Goal: Use online tool/utility: Utilize a website feature to perform a specific function

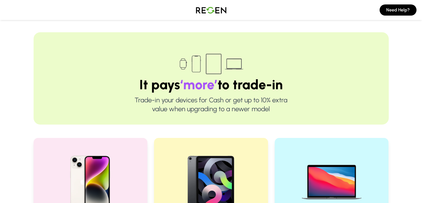
scroll to position [125, 0]
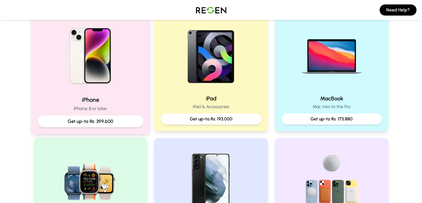
click at [106, 119] on p "Get up-to Rs: 399,600" at bounding box center [90, 121] width 96 height 7
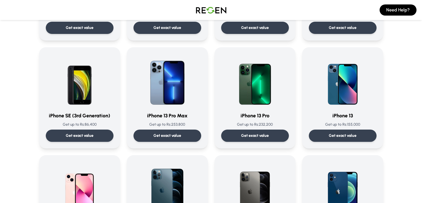
scroll to position [232, 0]
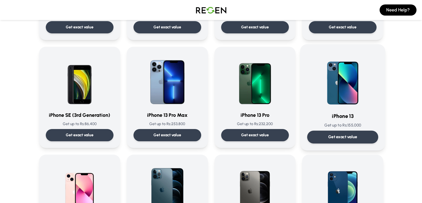
click at [363, 129] on div "iPhone 13 Get up to Rs: 155,000 Get exact value" at bounding box center [342, 97] width 71 height 92
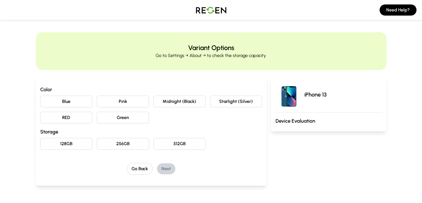
click at [112, 122] on button "Green" at bounding box center [123, 118] width 52 height 12
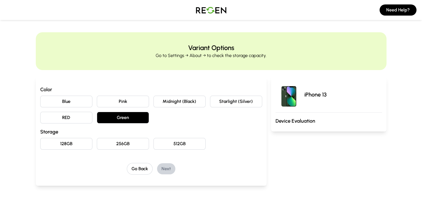
click at [46, 144] on button "128GB" at bounding box center [66, 144] width 52 height 12
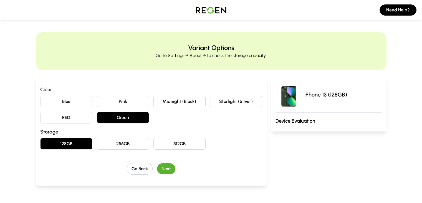
click at [157, 164] on button "Next" at bounding box center [166, 168] width 18 height 11
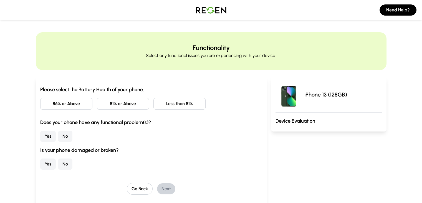
click at [58, 107] on button "86% or Above" at bounding box center [66, 104] width 52 height 12
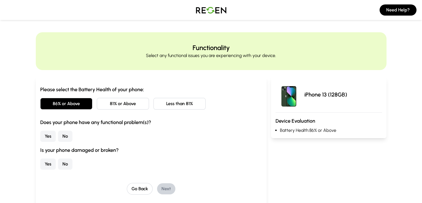
click at [58, 138] on button "No" at bounding box center [65, 135] width 14 height 11
click at [40, 165] on button "Yes" at bounding box center [48, 163] width 16 height 11
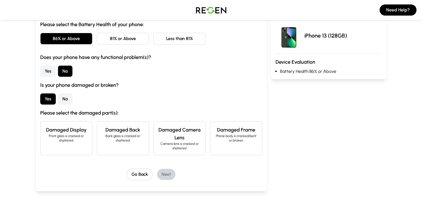
scroll to position [65, 0]
click at [123, 138] on div "Damaged Back Back glass is cracked or shattered" at bounding box center [123, 138] width 52 height 34
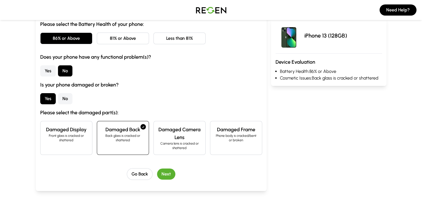
click at [157, 169] on button "Next" at bounding box center [166, 173] width 18 height 11
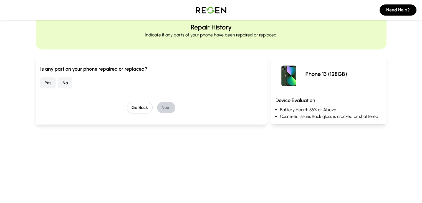
scroll to position [11, 0]
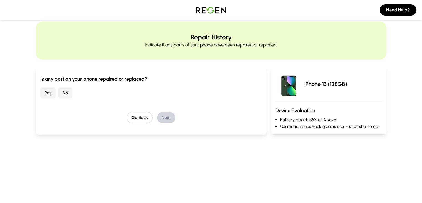
click at [58, 90] on button "No" at bounding box center [65, 92] width 14 height 11
click at [157, 112] on button "Next" at bounding box center [166, 117] width 18 height 11
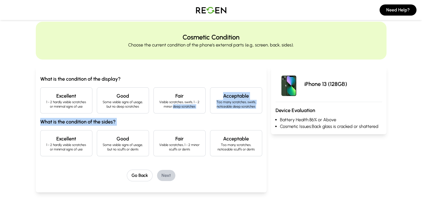
drag, startPoint x: 153, startPoint y: 111, endPoint x: 158, endPoint y: 120, distance: 10.1
click at [158, 120] on div "What is the condition of the display? Excellent 1 - 2 hardly visible scratches …" at bounding box center [151, 115] width 222 height 81
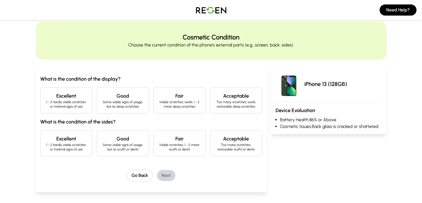
click at [45, 92] on h4 "Excellent" at bounding box center [66, 96] width 43 height 8
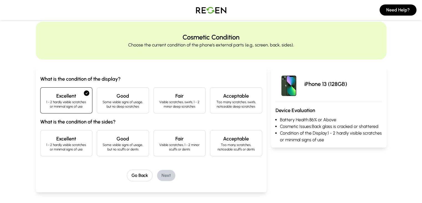
click at [44, 132] on div "Excellent 1 - 2 hardly visible scratches or minimal signs of use" at bounding box center [66, 143] width 52 height 26
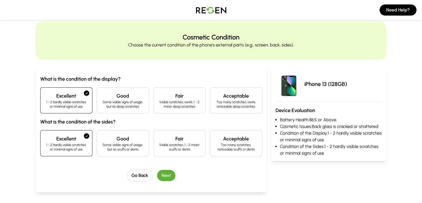
click at [157, 174] on button "Next" at bounding box center [166, 175] width 18 height 11
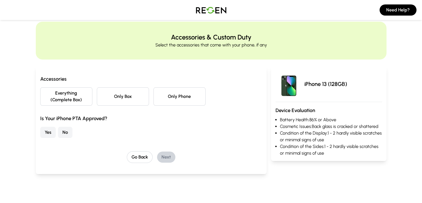
click at [44, 96] on button "Everything (Complete Box)" at bounding box center [66, 96] width 52 height 18
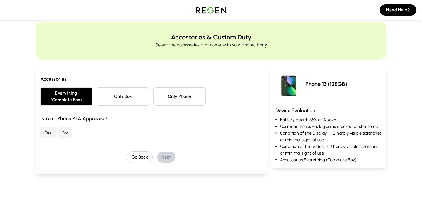
click at [58, 127] on button "No" at bounding box center [65, 132] width 14 height 11
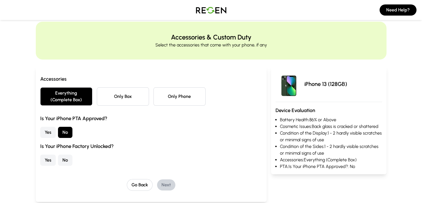
click at [40, 154] on button "Yes" at bounding box center [48, 159] width 16 height 11
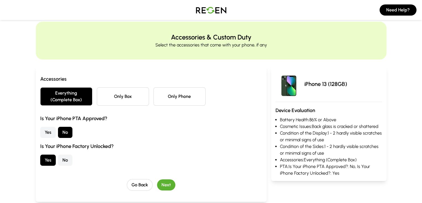
click at [157, 179] on button "Next" at bounding box center [166, 184] width 18 height 11
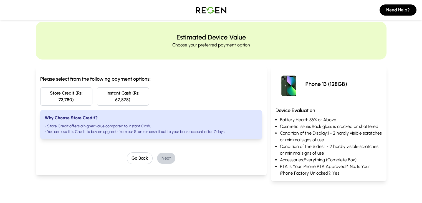
click at [218, 12] on img at bounding box center [211, 10] width 39 height 16
